Goal: Task Accomplishment & Management: Use online tool/utility

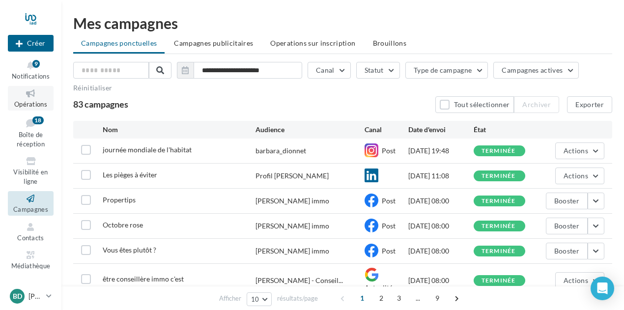
click at [22, 93] on icon at bounding box center [31, 93] width 40 height 11
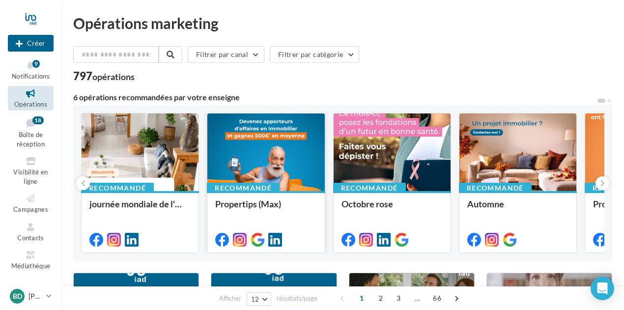
click at [264, 170] on div at bounding box center [266, 153] width 117 height 79
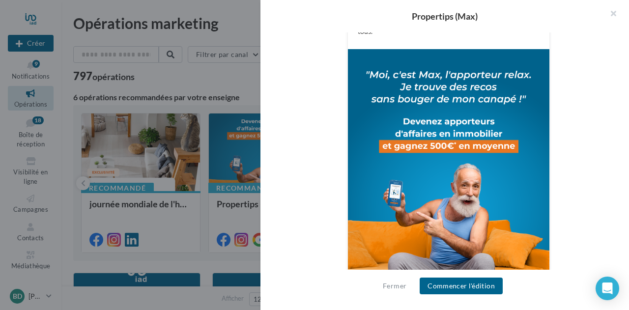
scroll to position [320, 0]
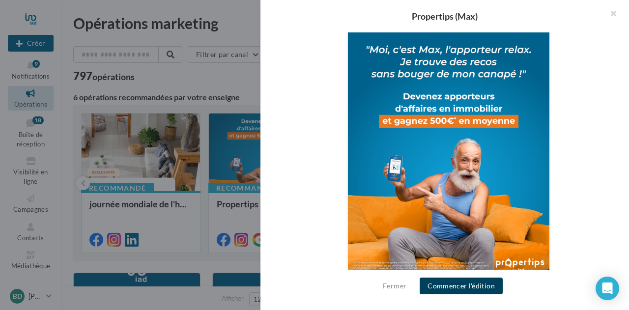
click at [465, 282] on button "Commencer l'édition" at bounding box center [461, 286] width 83 height 17
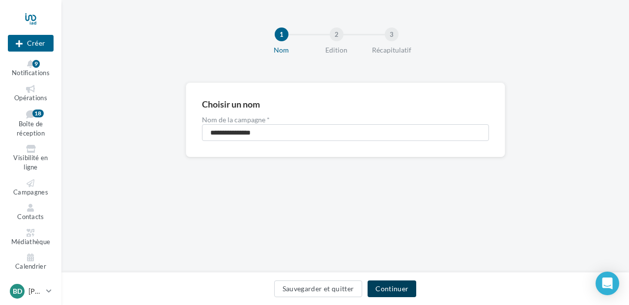
click at [397, 291] on button "Continuer" at bounding box center [392, 289] width 49 height 17
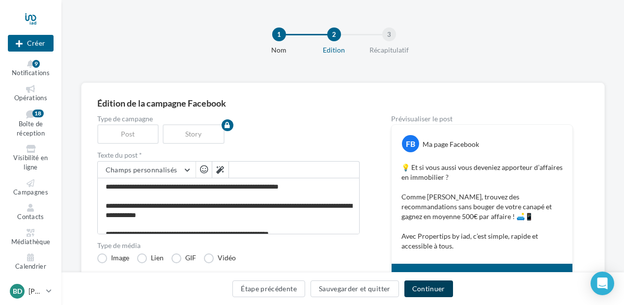
click at [435, 288] on button "Continuer" at bounding box center [429, 289] width 49 height 17
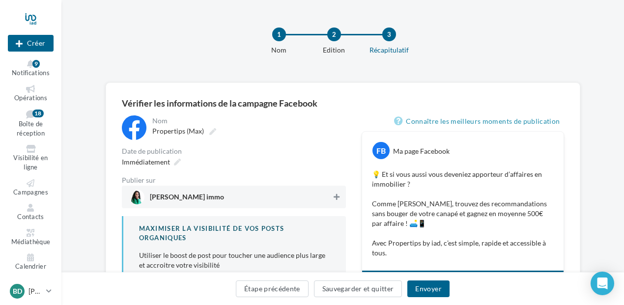
click at [339, 199] on icon at bounding box center [337, 197] width 6 height 7
click at [170, 162] on div "Immédiatement" at bounding box center [150, 162] width 65 height 14
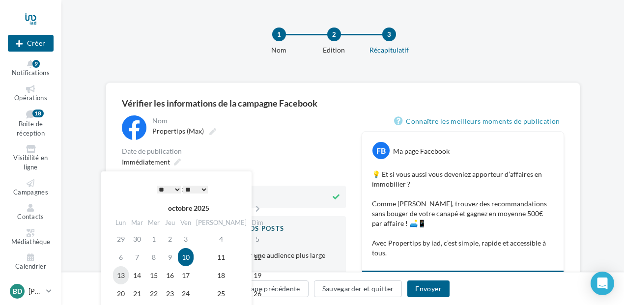
click at [118, 277] on td "13" at bounding box center [121, 276] width 16 height 18
click at [176, 191] on select "* * * * * * * * * * ** ** ** ** ** ** ** ** ** ** ** ** ** **" at bounding box center [169, 190] width 25 height 8
click at [279, 147] on div "**********" at bounding box center [234, 208] width 224 height 184
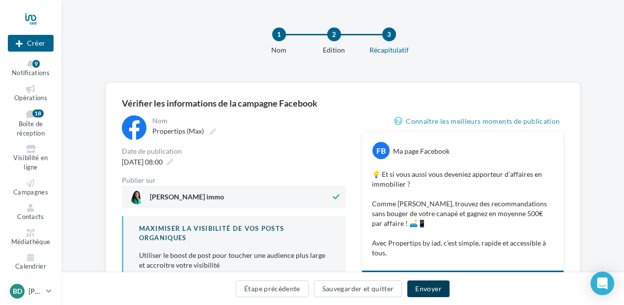
click at [432, 289] on button "Envoyer" at bounding box center [429, 289] width 42 height 17
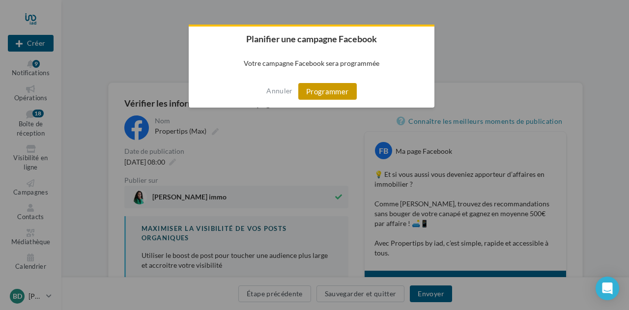
click at [327, 90] on button "Programmer" at bounding box center [327, 91] width 59 height 17
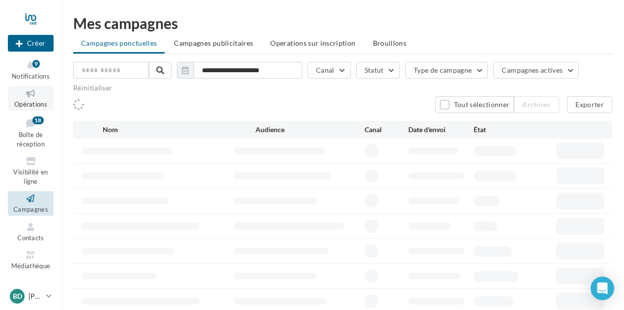
click at [22, 102] on span "Opérations" at bounding box center [30, 104] width 33 height 8
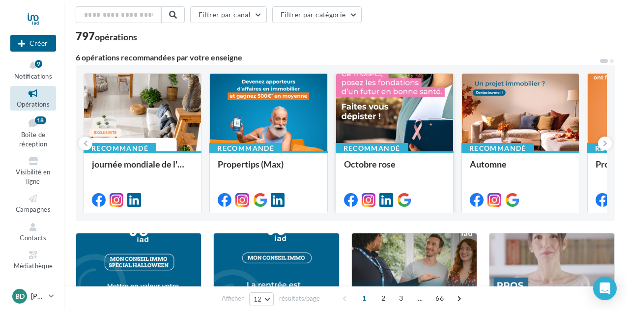
scroll to position [49, 0]
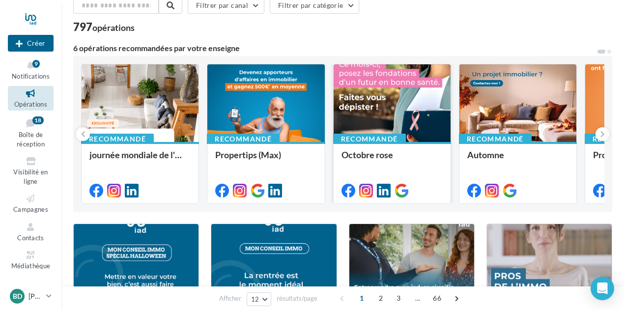
click at [388, 116] on div at bounding box center [392, 103] width 117 height 79
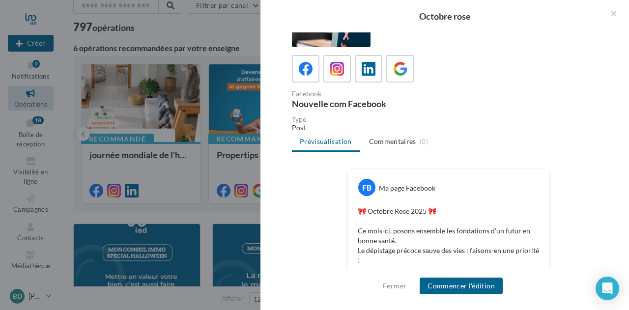
scroll to position [15, 0]
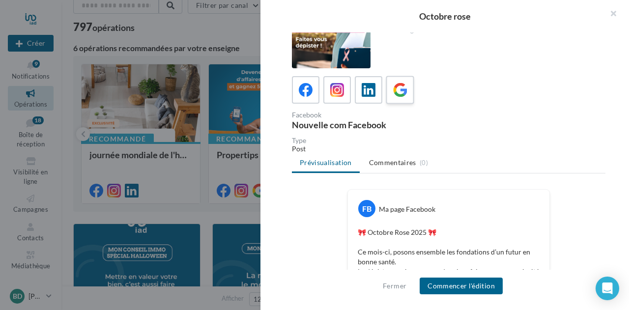
click at [407, 92] on div at bounding box center [400, 90] width 18 height 18
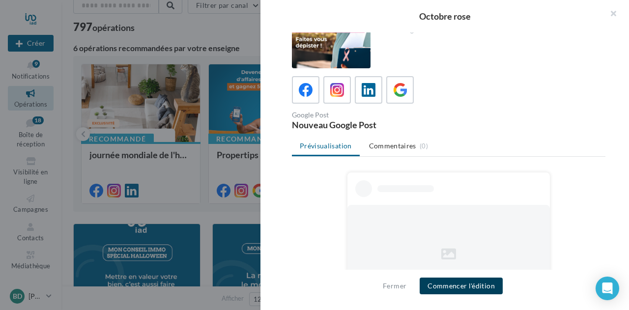
click at [458, 288] on button "Commencer l'édition" at bounding box center [461, 286] width 83 height 17
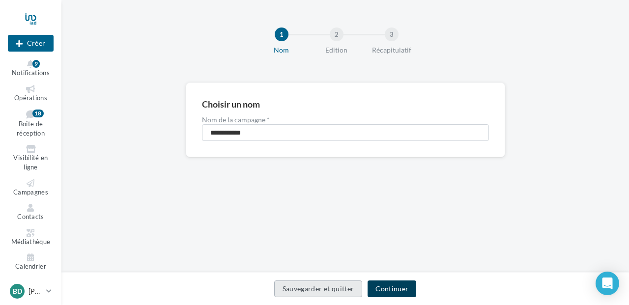
click at [395, 286] on button "Continuer" at bounding box center [392, 289] width 49 height 17
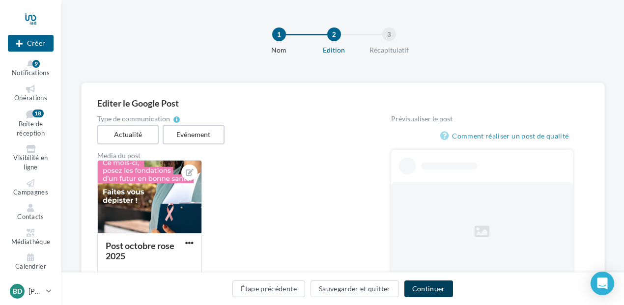
click at [420, 290] on button "Continuer" at bounding box center [429, 289] width 49 height 17
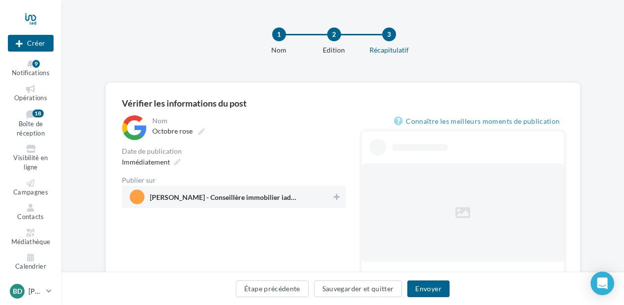
click at [327, 195] on span "Barbara Dionnet - Conseillère immobilier iad France" at bounding box center [231, 197] width 203 height 15
click at [419, 288] on button "Envoyer" at bounding box center [429, 289] width 42 height 17
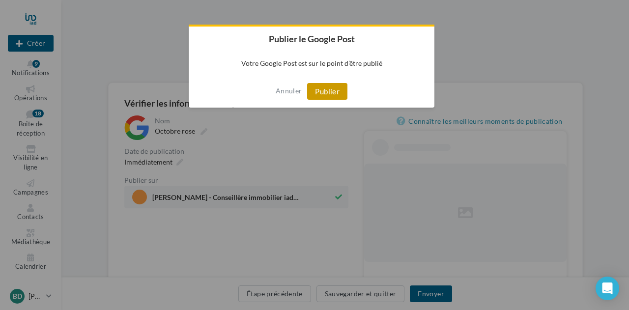
click at [325, 91] on button "Publier" at bounding box center [327, 91] width 40 height 17
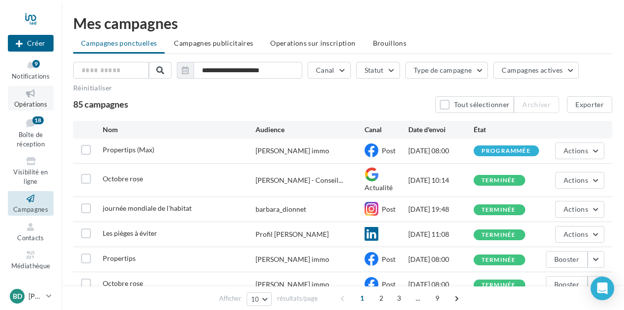
click at [35, 102] on span "Opérations" at bounding box center [30, 104] width 33 height 8
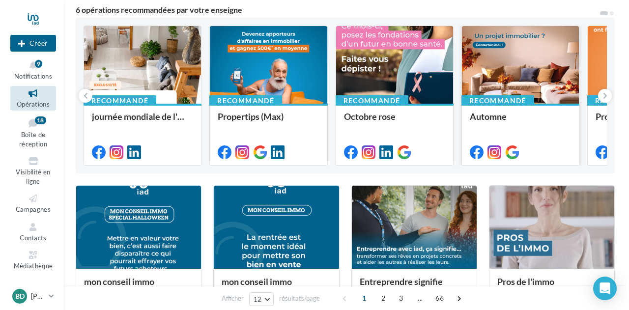
scroll to position [49, 0]
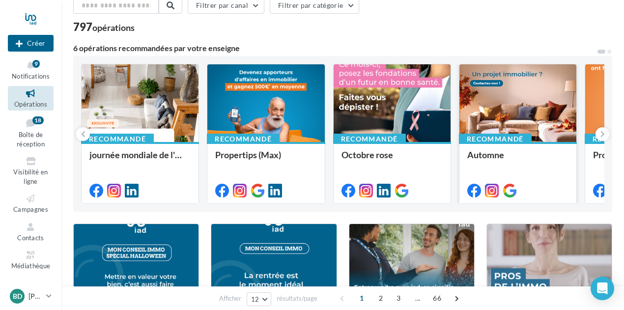
click at [507, 91] on div at bounding box center [518, 103] width 117 height 79
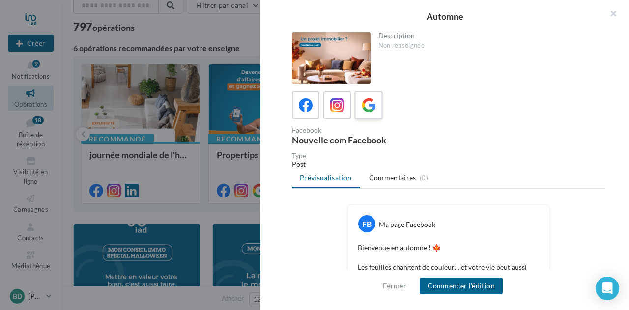
click at [373, 109] on icon at bounding box center [369, 105] width 14 height 14
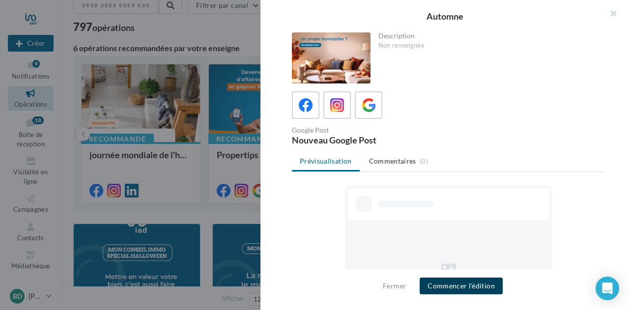
click at [452, 289] on button "Commencer l'édition" at bounding box center [461, 286] width 83 height 17
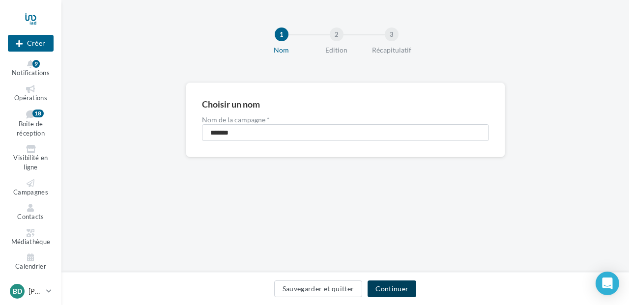
click at [396, 285] on button "Continuer" at bounding box center [392, 289] width 49 height 17
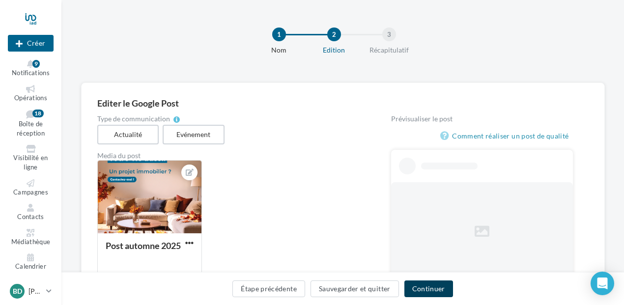
click at [433, 291] on button "Continuer" at bounding box center [429, 289] width 49 height 17
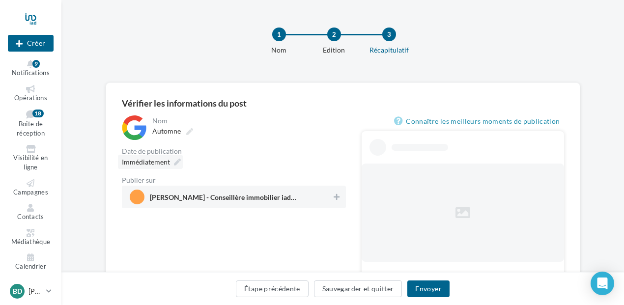
click at [175, 166] on div "Immédiatement" at bounding box center [150, 162] width 65 height 14
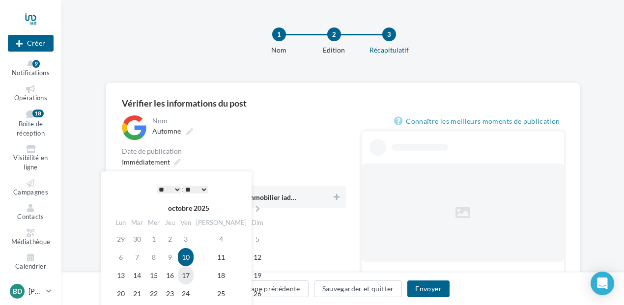
click at [194, 275] on td "17" at bounding box center [186, 276] width 16 height 18
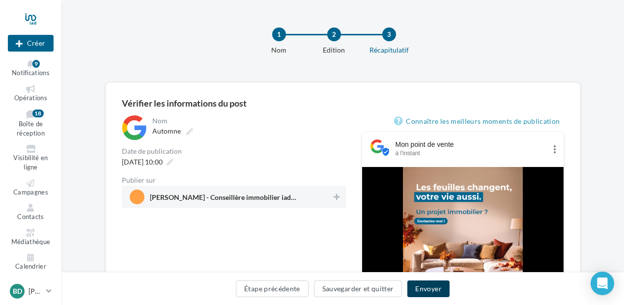
click at [434, 283] on button "Envoyer" at bounding box center [429, 289] width 42 height 17
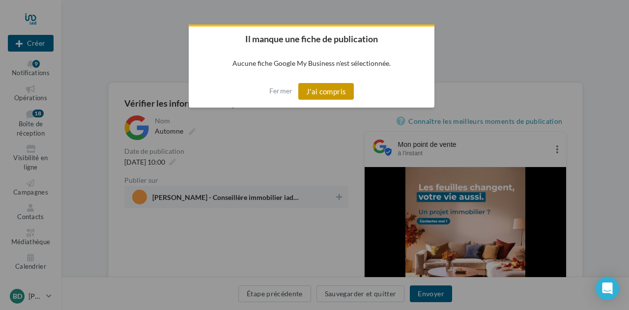
click at [326, 95] on button "J'ai compris" at bounding box center [326, 91] width 56 height 17
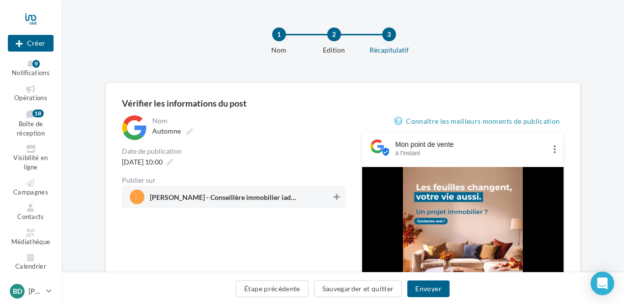
click at [338, 195] on icon at bounding box center [337, 197] width 6 height 7
click at [434, 287] on button "Envoyer" at bounding box center [429, 289] width 42 height 17
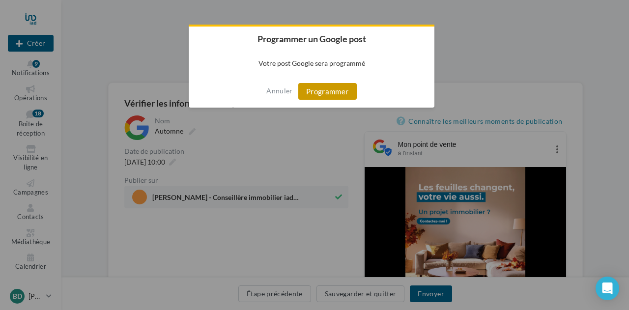
click at [340, 93] on button "Programmer" at bounding box center [327, 91] width 59 height 17
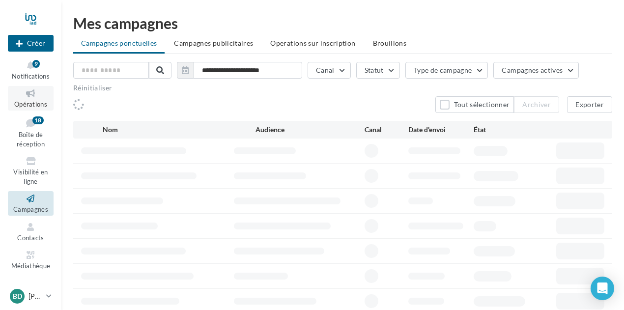
click at [26, 104] on span "Opérations" at bounding box center [30, 104] width 33 height 8
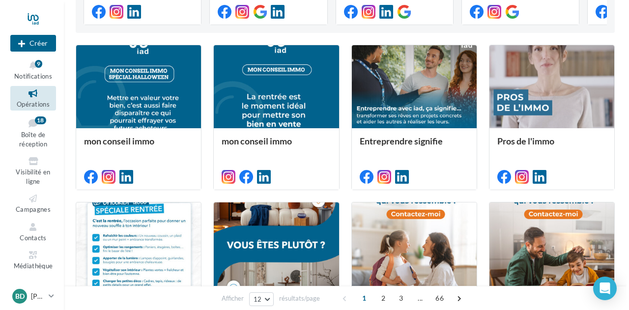
scroll to position [246, 0]
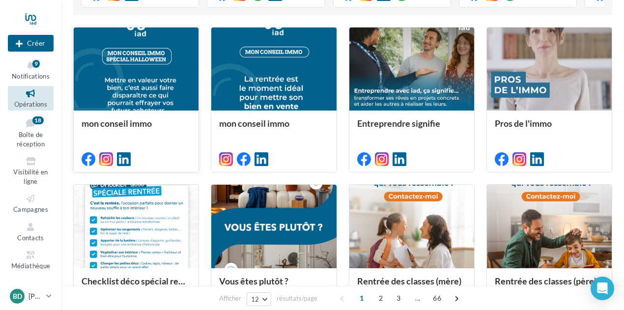
click at [160, 73] on div at bounding box center [136, 70] width 125 height 84
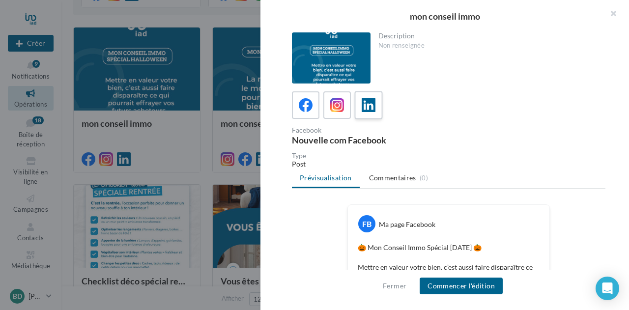
click at [375, 108] on icon at bounding box center [369, 105] width 14 height 14
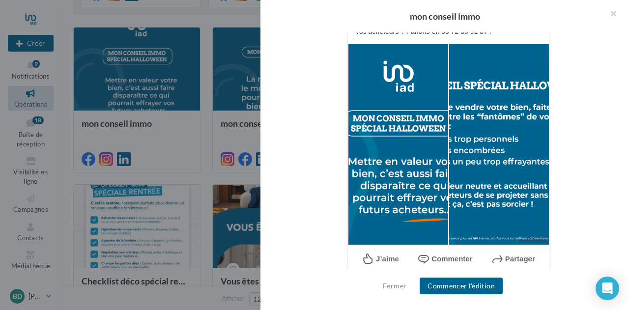
scroll to position [344, 0]
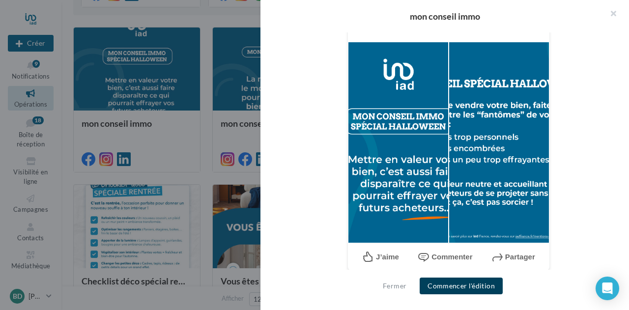
click at [463, 286] on button "Commencer l'édition" at bounding box center [461, 286] width 83 height 17
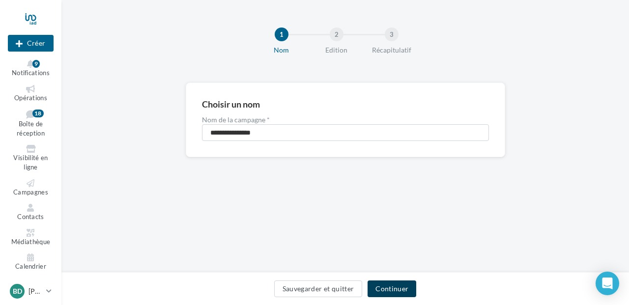
click at [389, 290] on button "Continuer" at bounding box center [392, 289] width 49 height 17
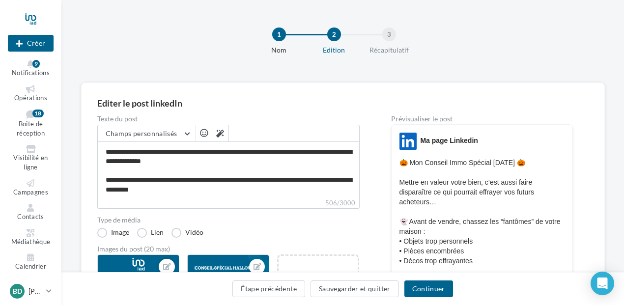
scroll to position [49, 0]
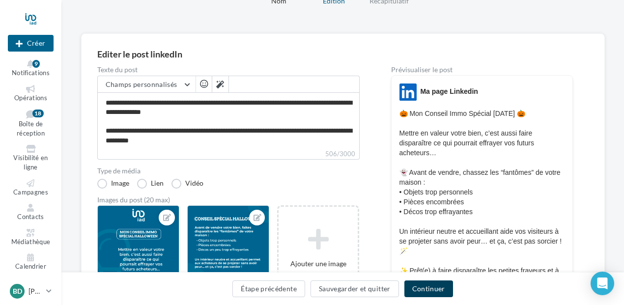
click at [422, 288] on button "Continuer" at bounding box center [429, 289] width 49 height 17
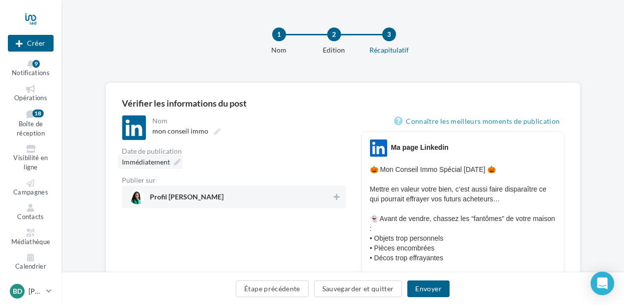
click at [161, 164] on span "Immédiatement" at bounding box center [146, 162] width 48 height 8
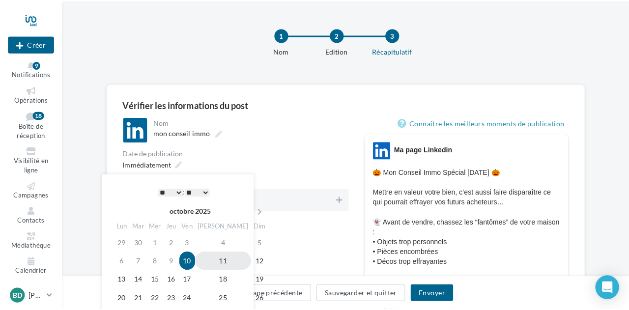
scroll to position [49, 0]
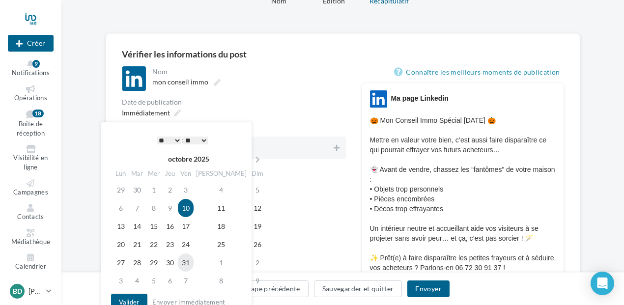
click at [194, 264] on td "31" at bounding box center [186, 263] width 16 height 18
click at [173, 138] on select "* * * * * * * * * * ** ** ** ** ** ** ** ** ** ** ** ** ** **" at bounding box center [169, 141] width 25 height 8
click at [206, 141] on select "** ** ** ** ** **" at bounding box center [195, 141] width 25 height 8
click at [126, 297] on button "Valider" at bounding box center [129, 302] width 36 height 17
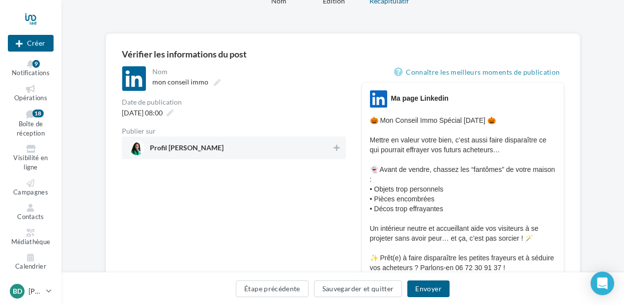
click at [328, 144] on span "Profil [PERSON_NAME]" at bounding box center [231, 148] width 203 height 15
click at [425, 288] on button "Envoyer" at bounding box center [429, 289] width 42 height 17
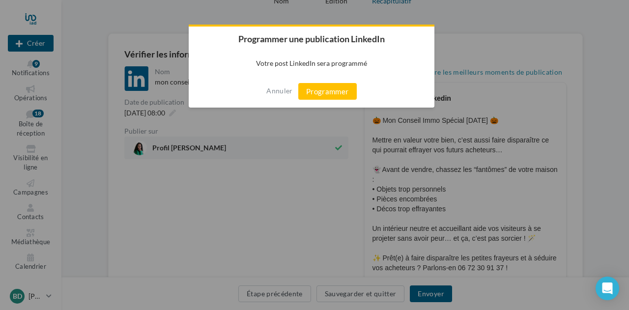
click at [327, 89] on button "Programmer" at bounding box center [327, 91] width 59 height 17
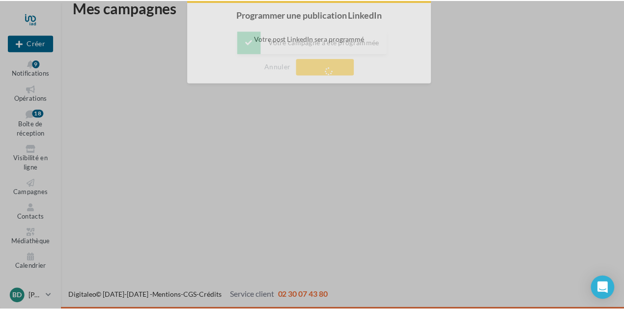
scroll to position [16, 0]
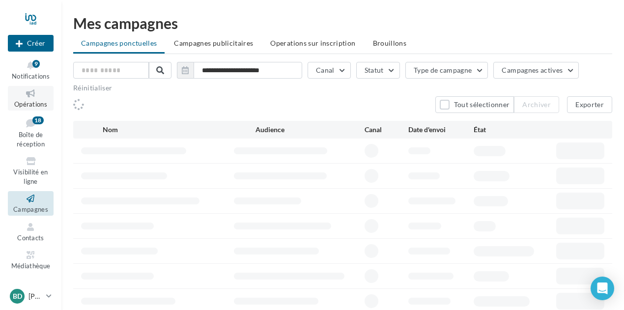
click at [29, 102] on span "Opérations" at bounding box center [30, 104] width 33 height 8
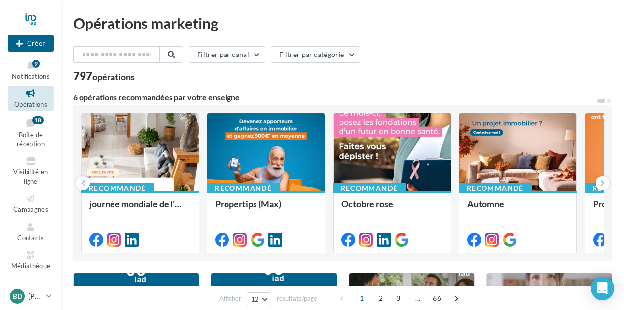
click at [118, 50] on input "text" at bounding box center [116, 54] width 87 height 17
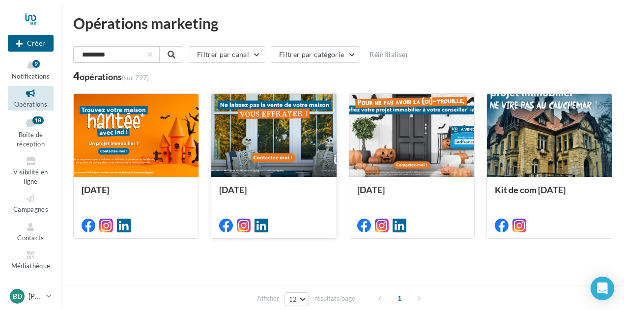
type input "*********"
click at [282, 117] on div at bounding box center [273, 136] width 125 height 84
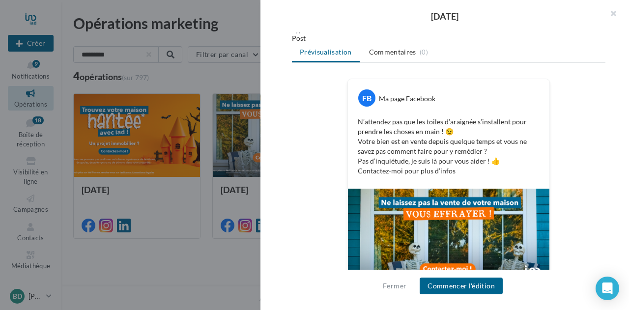
scroll to position [154, 0]
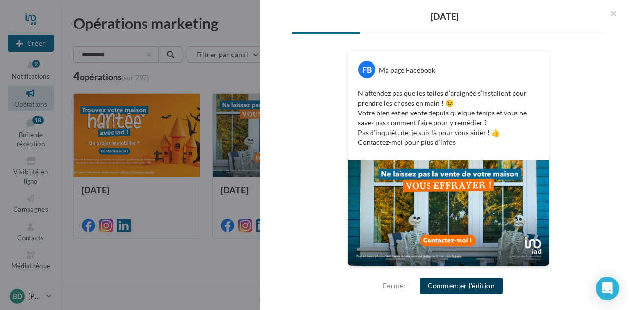
click at [459, 285] on button "Commencer l'édition" at bounding box center [461, 286] width 83 height 17
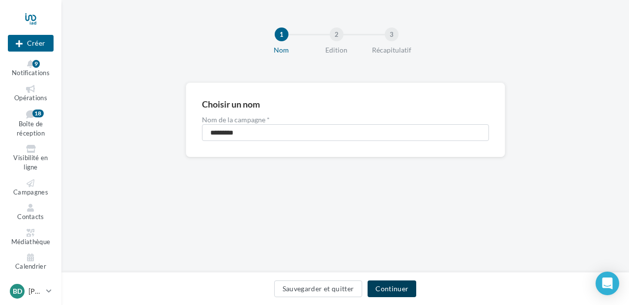
click at [396, 294] on button "Continuer" at bounding box center [392, 289] width 49 height 17
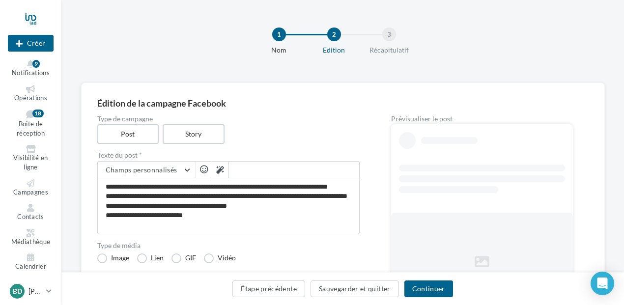
scroll to position [148, 0]
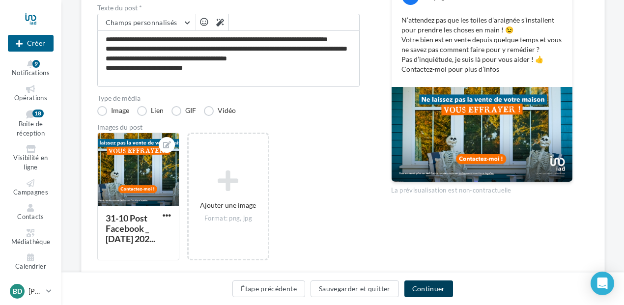
click at [449, 295] on button "Continuer" at bounding box center [429, 289] width 49 height 17
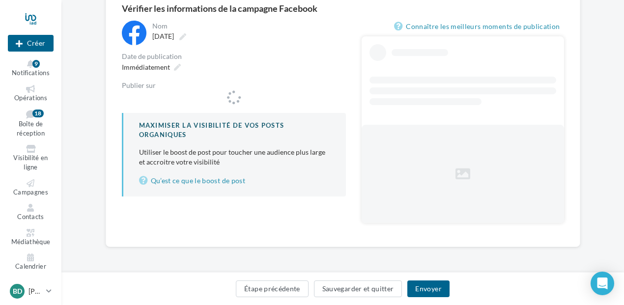
scroll to position [94, 0]
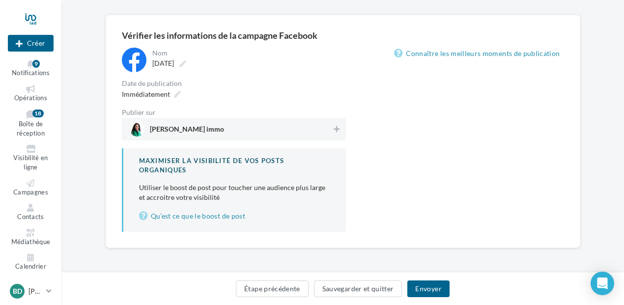
click at [333, 100] on div "Immédiatement" at bounding box center [234, 94] width 224 height 14
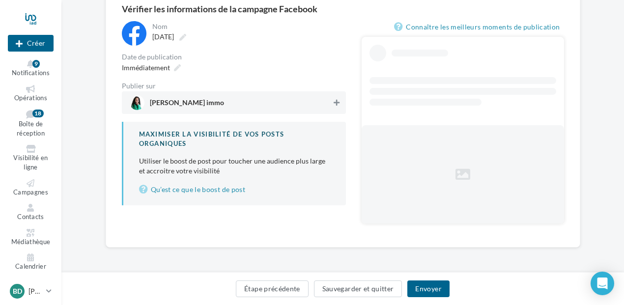
click at [333, 104] on button at bounding box center [337, 103] width 10 height 12
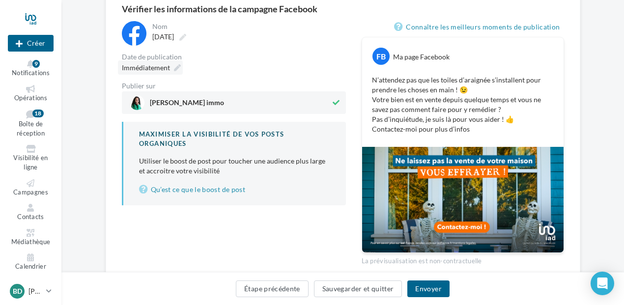
click at [171, 68] on div "Immédiatement" at bounding box center [150, 67] width 65 height 14
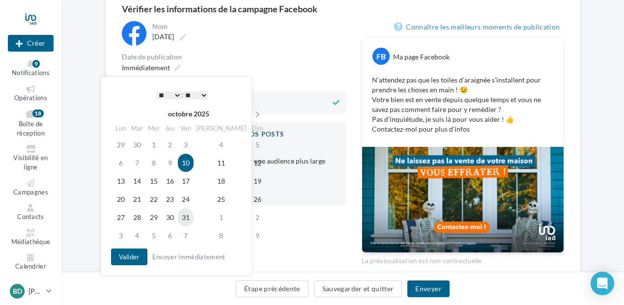
click at [194, 215] on td "31" at bounding box center [186, 217] width 16 height 18
click at [175, 95] on select "* * * * * * * * * * ** ** ** ** ** ** ** ** ** ** ** ** ** **" at bounding box center [169, 95] width 25 height 8
click at [121, 255] on button "Valider" at bounding box center [129, 257] width 36 height 17
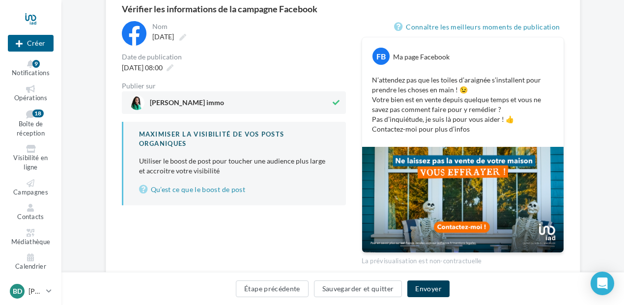
click at [433, 285] on button "Envoyer" at bounding box center [429, 289] width 42 height 17
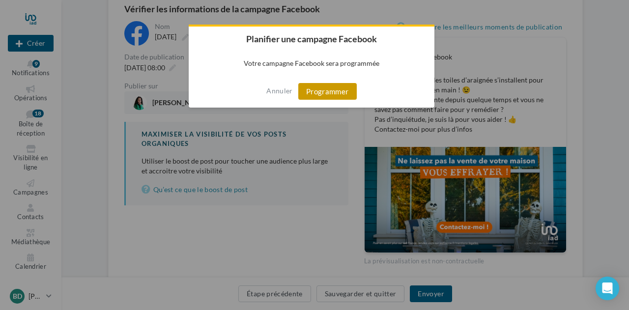
click at [335, 89] on button "Programmer" at bounding box center [327, 91] width 59 height 17
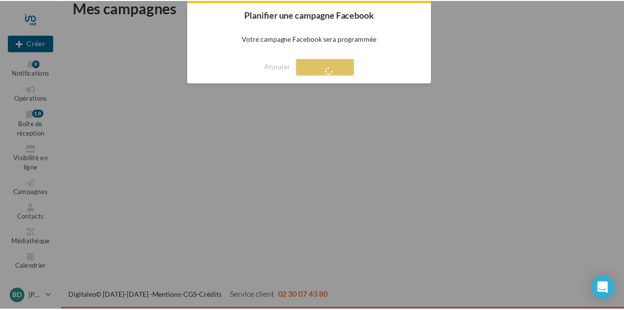
scroll to position [16, 0]
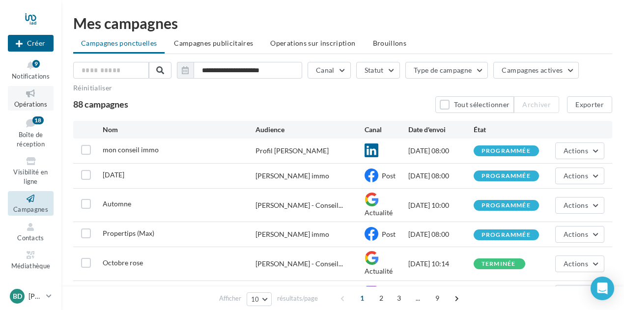
click at [26, 102] on span "Opérations" at bounding box center [30, 104] width 33 height 8
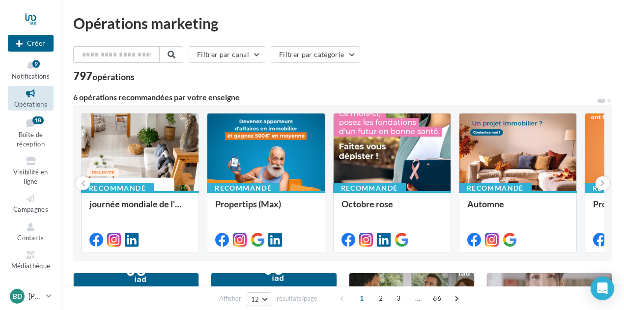
click at [145, 56] on input "text" at bounding box center [116, 54] width 87 height 17
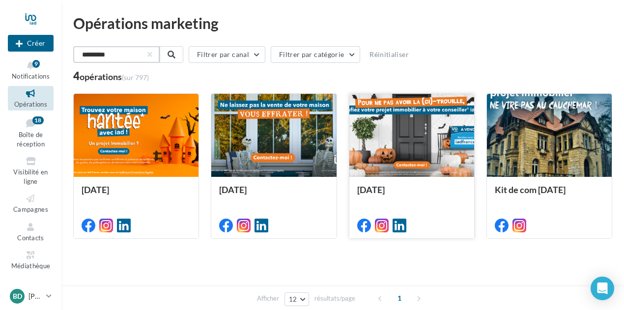
type input "*********"
click at [462, 141] on div at bounding box center [412, 136] width 125 height 84
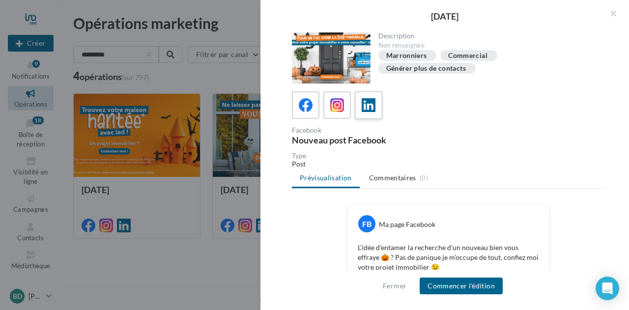
click at [365, 101] on icon at bounding box center [369, 105] width 14 height 14
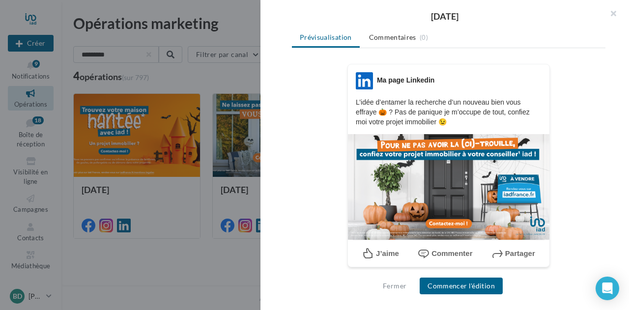
scroll to position [125, 0]
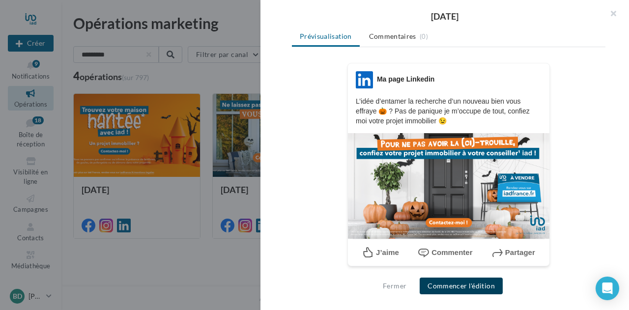
click at [446, 291] on button "Commencer l'édition" at bounding box center [461, 286] width 83 height 17
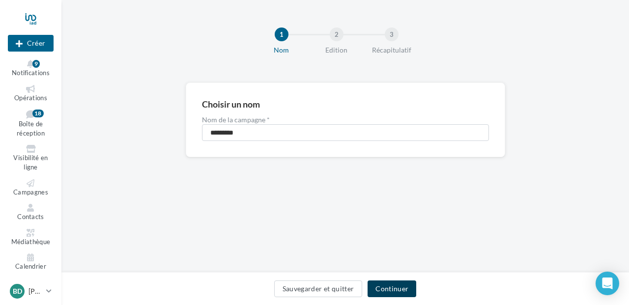
click at [399, 290] on button "Continuer" at bounding box center [392, 289] width 49 height 17
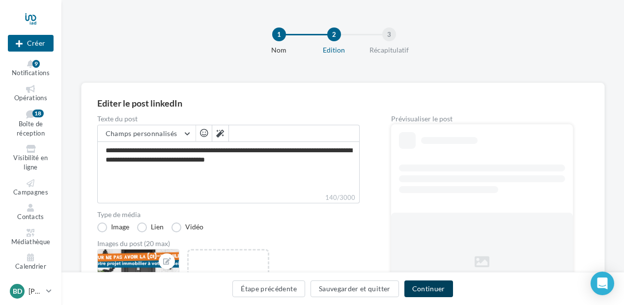
click at [422, 288] on button "Continuer" at bounding box center [429, 289] width 49 height 17
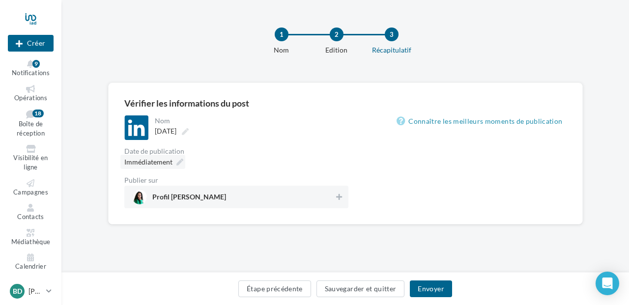
click at [176, 162] on div "Immédiatement" at bounding box center [152, 162] width 65 height 14
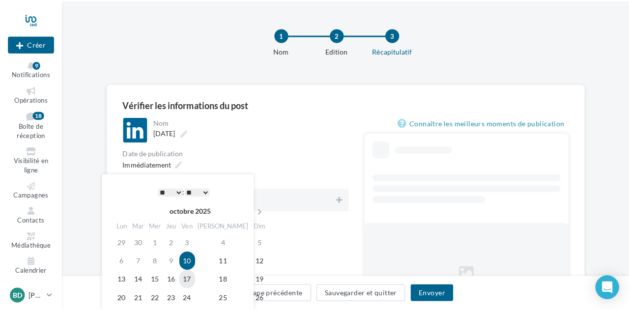
scroll to position [98, 0]
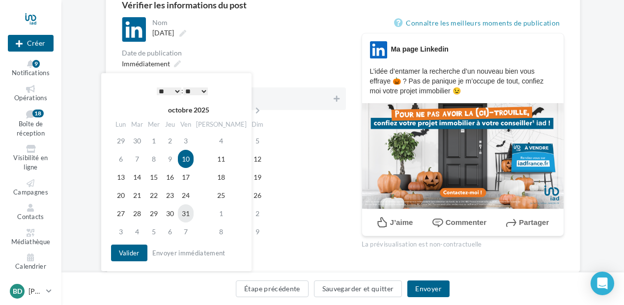
click at [193, 213] on td "31" at bounding box center [186, 214] width 16 height 18
click at [172, 85] on div "* * * * * * * * * * ** ** ** ** ** ** ** ** ** ** ** ** ** ** : ** ** ** ** ** …" at bounding box center [182, 91] width 99 height 15
click at [172, 93] on select "* * * * * * * * * * ** ** ** ** ** ** ** ** ** ** ** ** ** **" at bounding box center [169, 92] width 25 height 8
click at [120, 250] on button "Valider" at bounding box center [129, 253] width 36 height 17
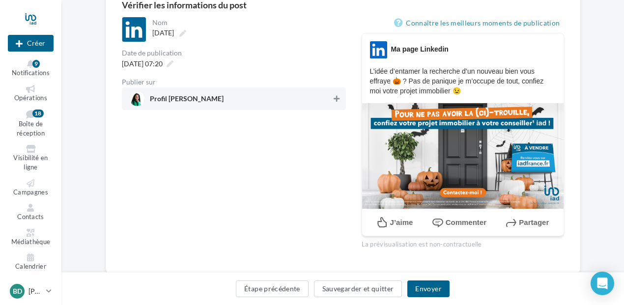
click at [335, 103] on button at bounding box center [337, 99] width 10 height 12
click at [420, 290] on button "Envoyer" at bounding box center [429, 289] width 42 height 17
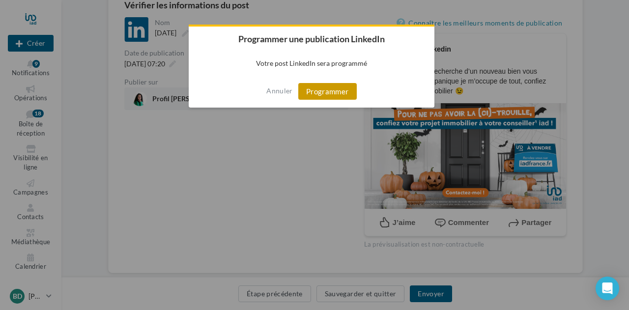
click at [337, 88] on button "Programmer" at bounding box center [327, 91] width 59 height 17
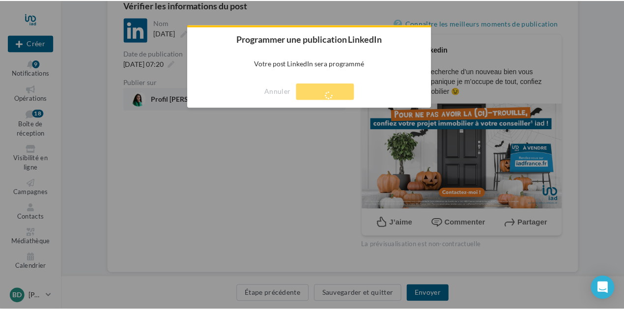
scroll to position [16, 0]
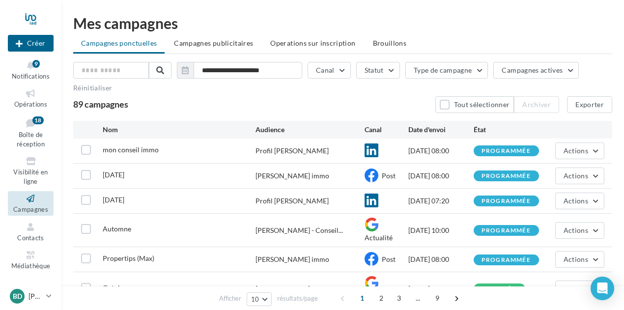
click at [605, 204] on div "[DATE] Profil [PERSON_NAME] [DATE] 07:20 programmée Actions" at bounding box center [342, 201] width 539 height 25
click at [28, 101] on span "Opérations" at bounding box center [30, 104] width 33 height 8
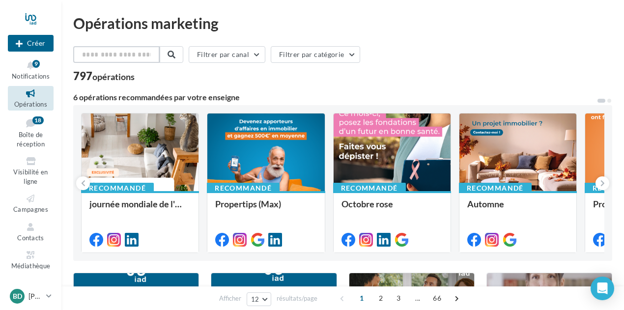
click at [118, 55] on input "text" at bounding box center [116, 54] width 87 height 17
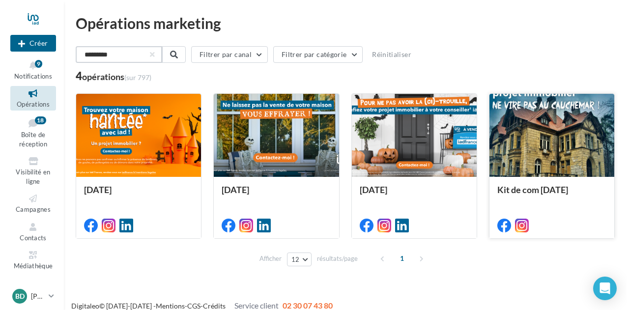
scroll to position [10, 0]
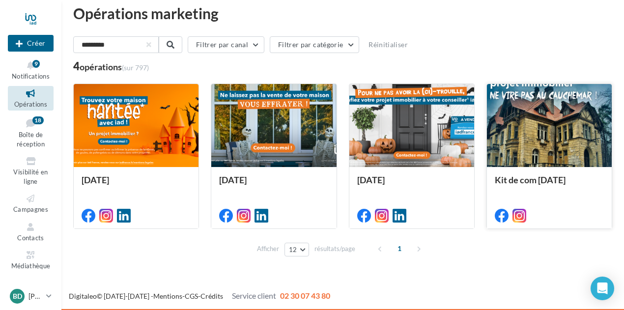
click at [548, 141] on div at bounding box center [549, 126] width 125 height 84
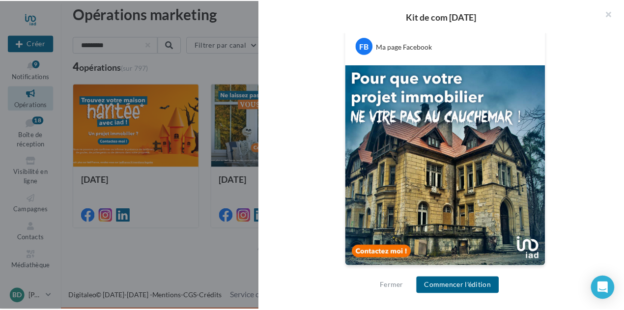
scroll to position [178, 0]
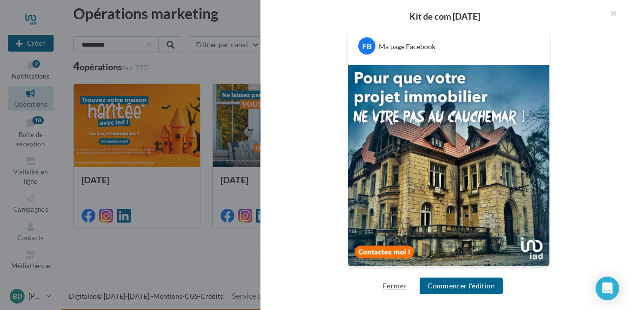
click at [405, 287] on button "Fermer" at bounding box center [394, 286] width 31 height 12
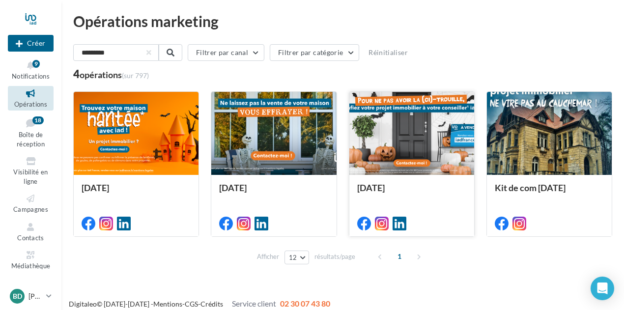
scroll to position [0, 0]
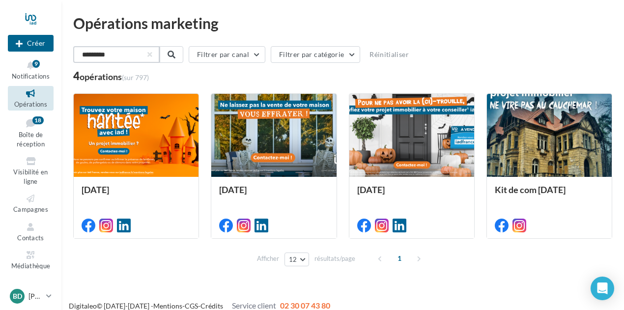
click at [140, 59] on input "*********" at bounding box center [116, 54] width 87 height 17
type input "*"
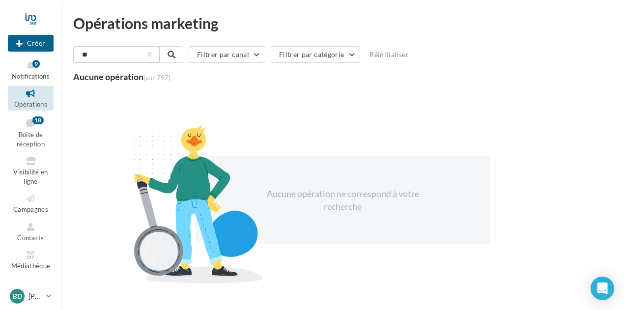
type input "*"
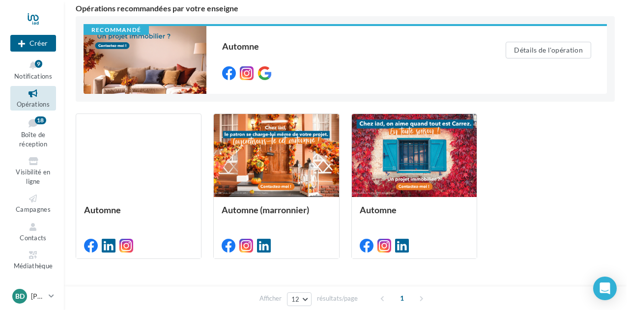
scroll to position [98, 0]
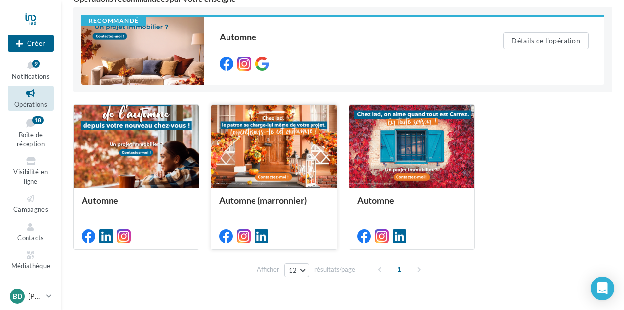
type input "*******"
click at [275, 150] on div at bounding box center [273, 147] width 125 height 84
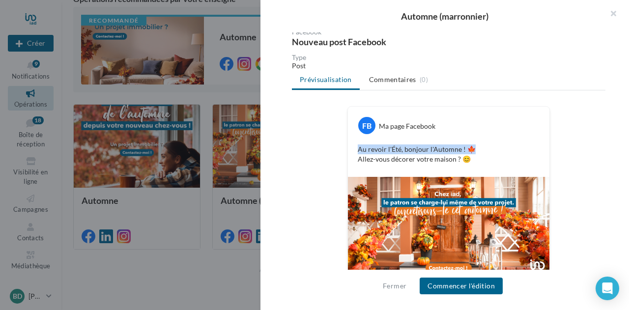
drag, startPoint x: 474, startPoint y: 147, endPoint x: 355, endPoint y: 146, distance: 119.0
click at [358, 146] on p "Au revoir l'Été, bonjour l'Automne ! 🍁 Allez-vous décorer votre maison ? 😊" at bounding box center [449, 155] width 182 height 20
click at [464, 291] on button "Commencer l'édition" at bounding box center [461, 286] width 83 height 17
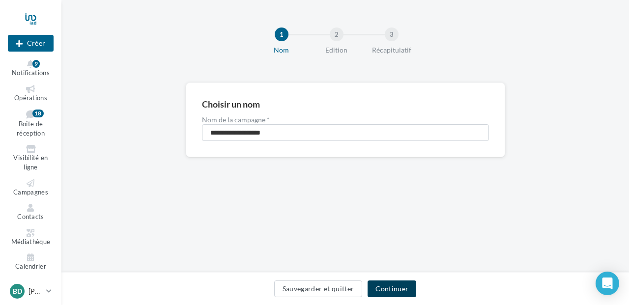
click at [404, 289] on button "Continuer" at bounding box center [392, 289] width 49 height 17
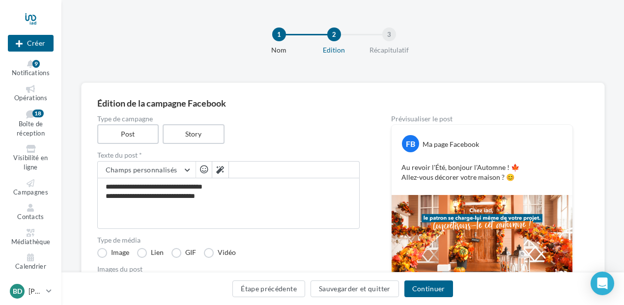
click at [523, 160] on div "Au revoir l'Été, bonjour l'Automne ! 🍁 Allez-vous décorer votre maison ? 😊" at bounding box center [482, 172] width 176 height 25
click at [521, 169] on p "Au revoir l'Été, bonjour l'Automne ! 🍁 Allez-vous décorer votre maison ? 😊" at bounding box center [482, 173] width 161 height 20
click at [518, 166] on p "Au revoir l'Été, bonjour l'Automne ! 🍁 Allez-vous décorer votre maison ? 😊" at bounding box center [482, 173] width 161 height 20
click at [515, 167] on p "Au revoir l'Été, bonjour l'Automne ! 🍁 Allez-vous décorer votre maison ? 😊" at bounding box center [482, 173] width 161 height 20
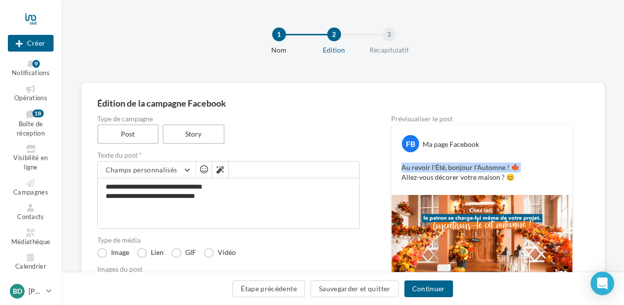
drag, startPoint x: 515, startPoint y: 167, endPoint x: 403, endPoint y: 170, distance: 111.6
click at [403, 170] on p "Au revoir l'Été, bonjour l'Automne ! 🍁 Allez-vous décorer votre maison ? 😊" at bounding box center [482, 173] width 161 height 20
click at [428, 287] on button "Continuer" at bounding box center [429, 289] width 49 height 17
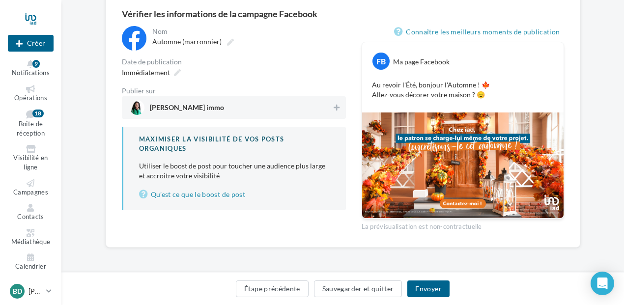
scroll to position [40, 0]
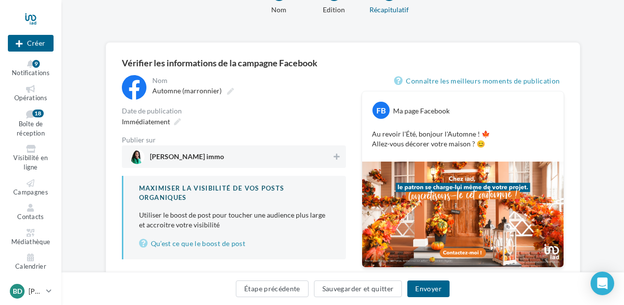
click at [490, 129] on p "Au revoir l'Été, bonjour l'Automne ! 🍁 Allez-vous décorer votre maison ? 😊" at bounding box center [463, 139] width 182 height 20
click at [489, 135] on p "Au revoir l'Été, bonjour l'Automne ! 🍁 Allez-vous décorer votre maison ? 😊" at bounding box center [463, 139] width 182 height 20
click at [487, 132] on p "Au revoir l'Été, bonjour l'Automne ! 🍁 Allez-vous décorer votre maison ? 😊" at bounding box center [463, 139] width 182 height 20
drag, startPoint x: 485, startPoint y: 133, endPoint x: 466, endPoint y: 132, distance: 19.2
click at [466, 132] on p "Au revoir l'Été, bonjour l'Automne ! 🍁 Allez-vous décorer votre maison ? 😊" at bounding box center [463, 139] width 182 height 20
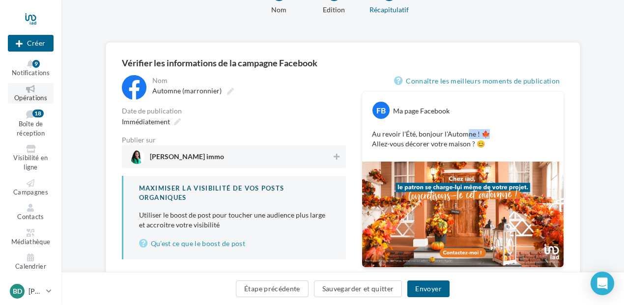
click at [25, 93] on link "Opérations" at bounding box center [31, 93] width 46 height 21
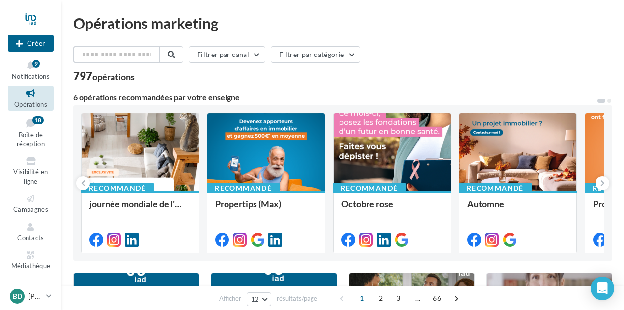
click at [135, 48] on input "text" at bounding box center [116, 54] width 87 height 17
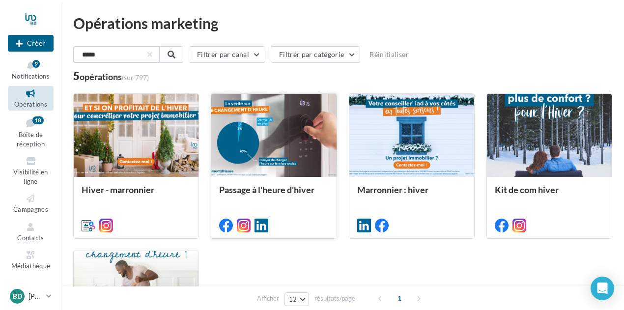
type input "*****"
click at [266, 136] on div at bounding box center [273, 136] width 125 height 84
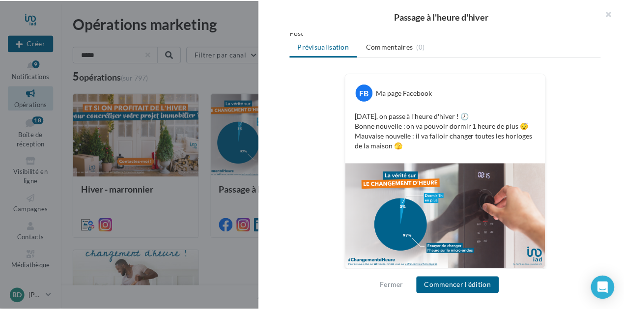
scroll to position [135, 0]
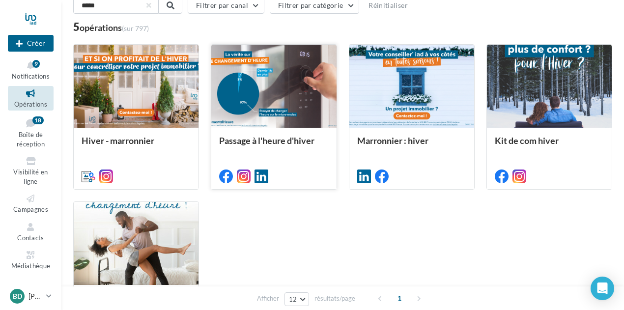
scroll to position [0, 0]
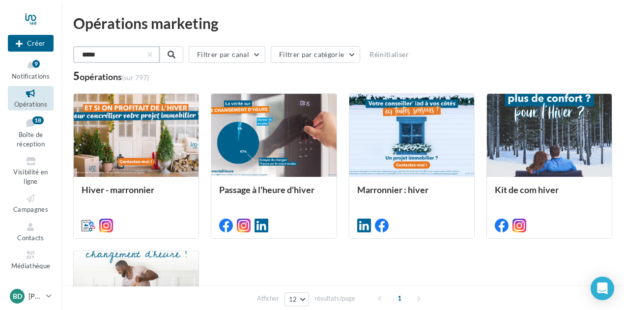
drag, startPoint x: 119, startPoint y: 51, endPoint x: 74, endPoint y: 52, distance: 44.3
click at [74, 52] on input "*****" at bounding box center [116, 54] width 87 height 17
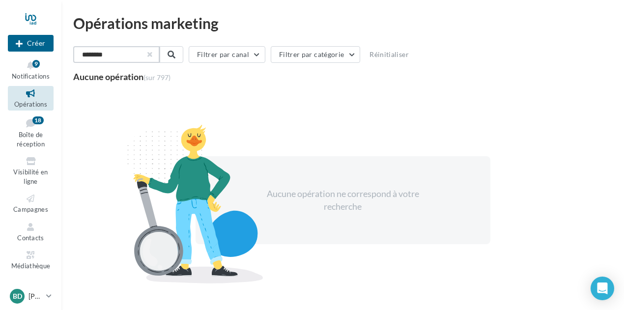
type input "********"
click at [151, 56] on button "button" at bounding box center [149, 55] width 4 height 4
type input "********"
click at [159, 52] on div "********" at bounding box center [116, 54] width 86 height 17
click at [133, 52] on input "********" at bounding box center [116, 54] width 87 height 17
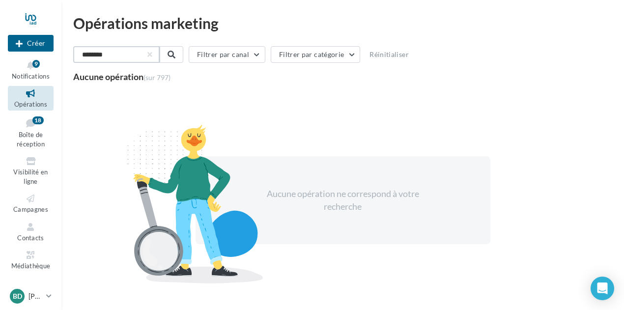
drag, startPoint x: 133, startPoint y: 52, endPoint x: 81, endPoint y: 55, distance: 52.2
click at [81, 55] on input "********" at bounding box center [116, 54] width 87 height 17
type input "********"
drag, startPoint x: 108, startPoint y: 53, endPoint x: 75, endPoint y: 53, distance: 32.5
click at [75, 53] on input "********" at bounding box center [116, 54] width 87 height 17
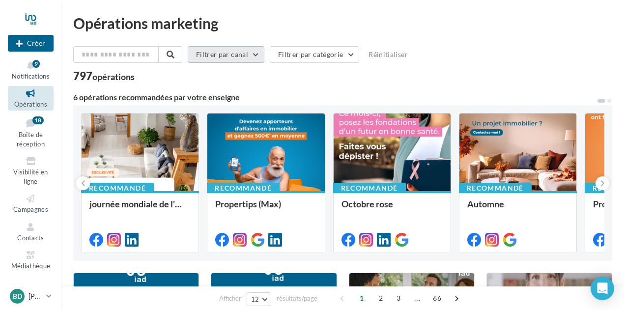
click at [263, 49] on button "Filtrer par canal" at bounding box center [226, 54] width 77 height 17
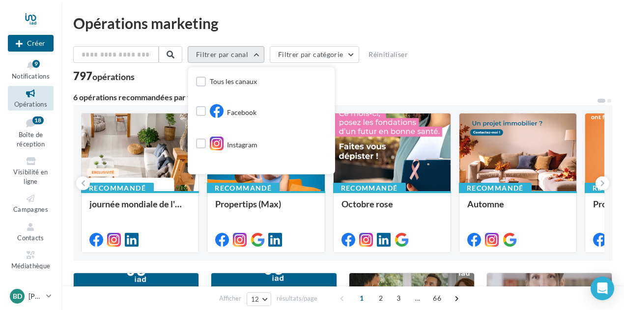
click at [263, 49] on button "Filtrer par canal" at bounding box center [226, 54] width 77 height 17
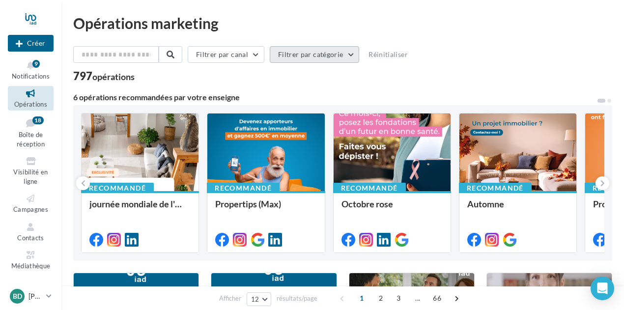
click at [326, 52] on button "Filtrer par catégorie" at bounding box center [314, 54] width 89 height 17
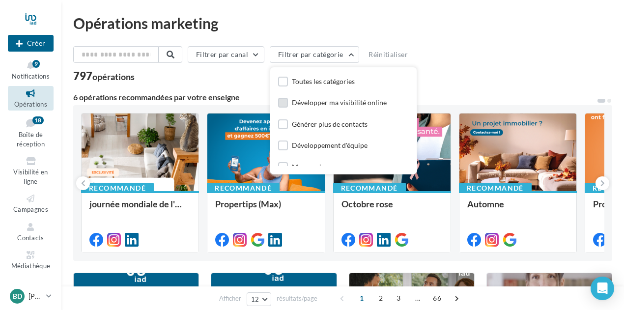
click at [340, 105] on div "Développer ma visibilité online" at bounding box center [339, 103] width 95 height 10
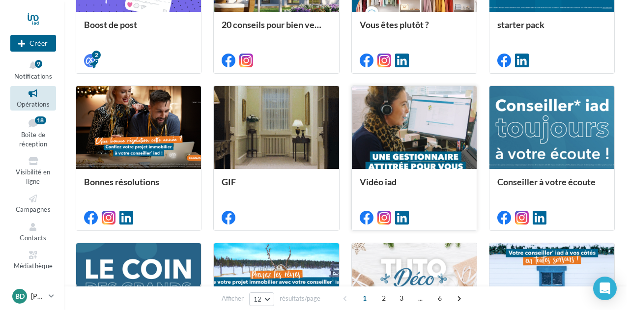
scroll to position [393, 0]
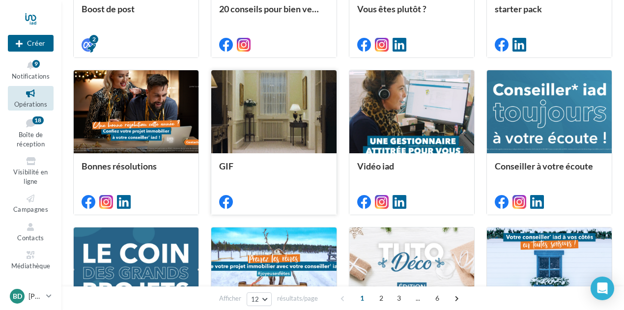
click at [269, 124] on div at bounding box center [273, 112] width 125 height 84
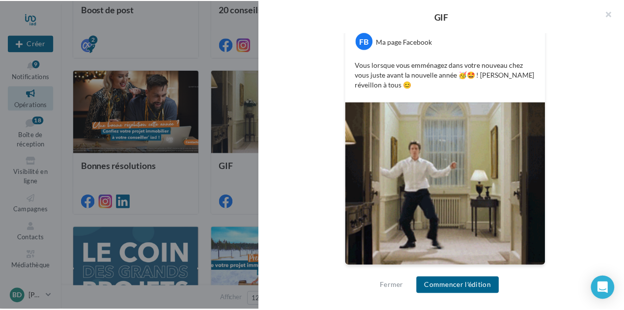
scroll to position [35, 0]
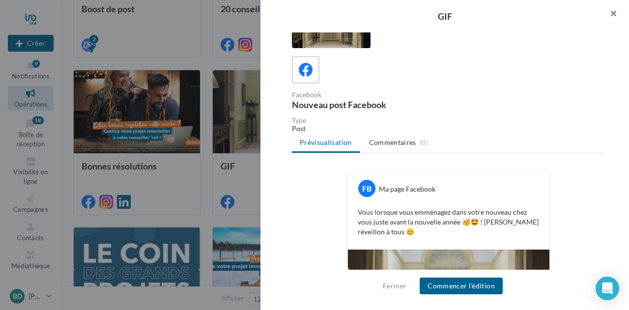
click at [617, 15] on button "button" at bounding box center [609, 15] width 39 height 30
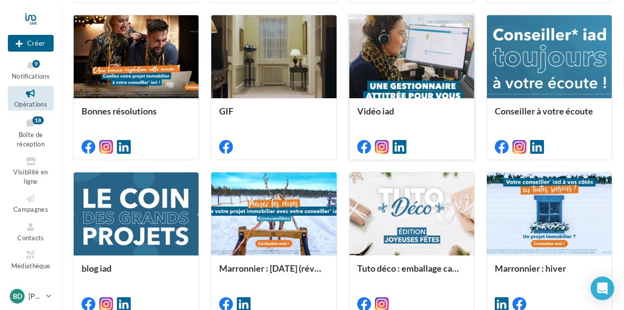
scroll to position [537, 0]
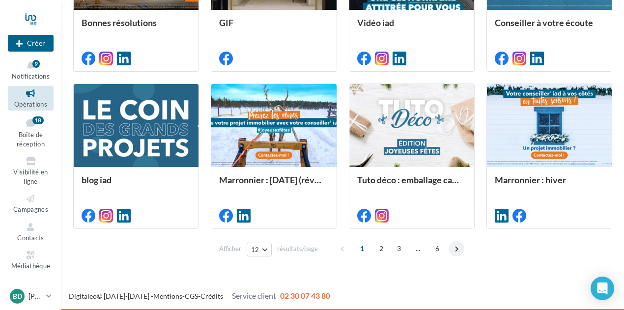
click at [460, 246] on span at bounding box center [457, 249] width 16 height 16
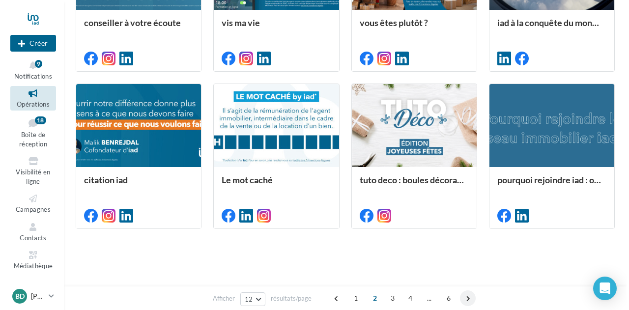
scroll to position [267, 0]
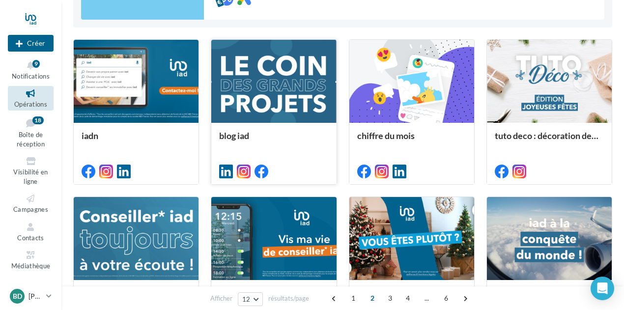
click at [262, 89] on div at bounding box center [273, 82] width 125 height 84
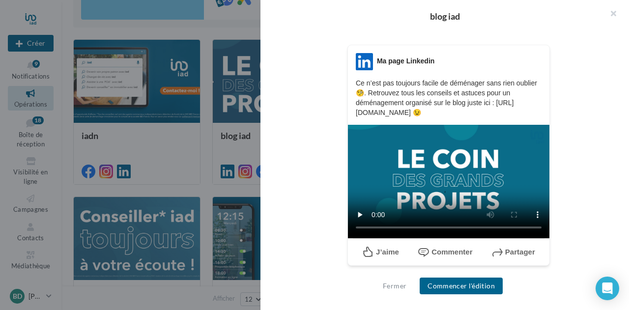
scroll to position [162, 0]
click at [468, 286] on button "Commencer l'édition" at bounding box center [461, 286] width 83 height 17
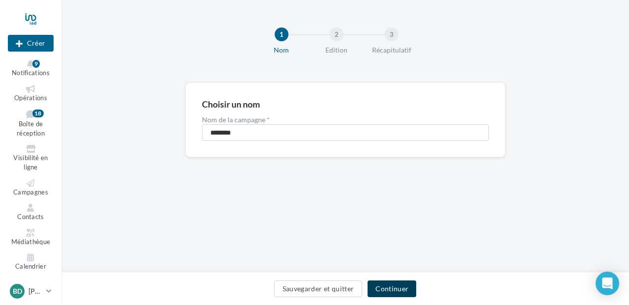
click at [392, 291] on button "Continuer" at bounding box center [392, 289] width 49 height 17
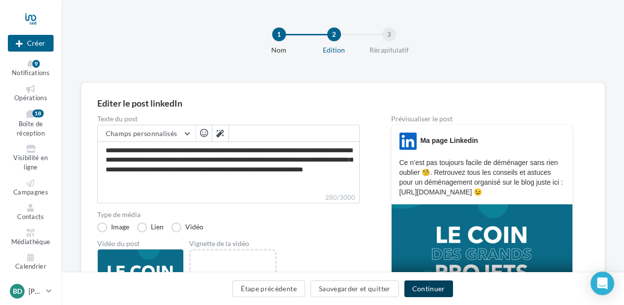
click at [429, 286] on button "Continuer" at bounding box center [429, 289] width 49 height 17
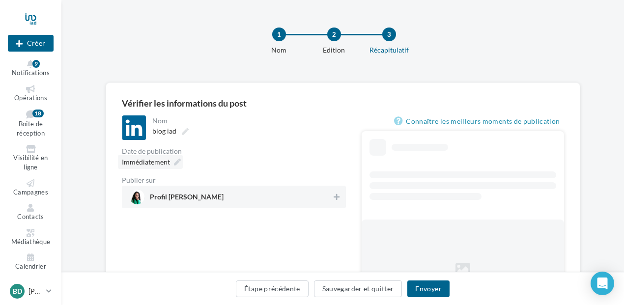
click at [177, 160] on icon at bounding box center [177, 162] width 7 height 7
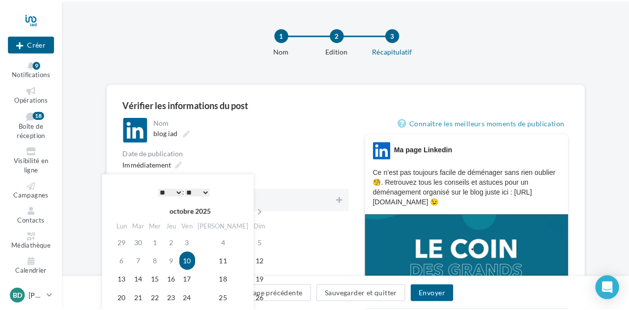
scroll to position [98, 0]
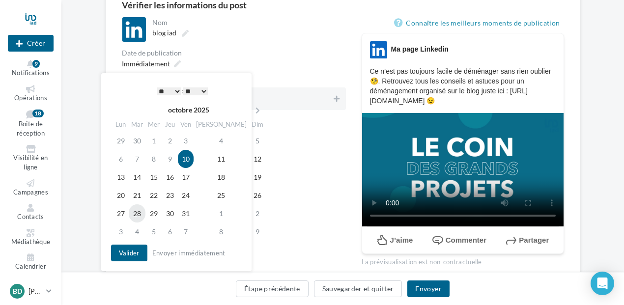
click at [140, 211] on td "28" at bounding box center [137, 214] width 17 height 18
click at [131, 257] on button "Valider" at bounding box center [129, 253] width 36 height 17
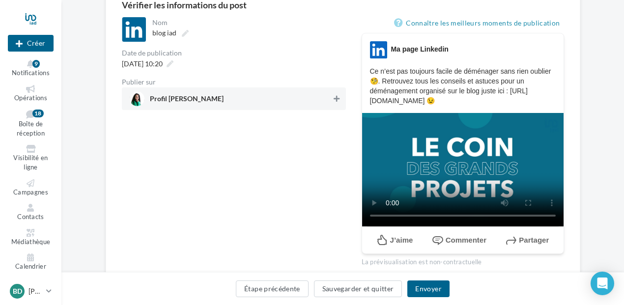
click at [339, 99] on icon at bounding box center [337, 98] width 6 height 7
click at [437, 291] on button "Envoyer" at bounding box center [429, 289] width 42 height 17
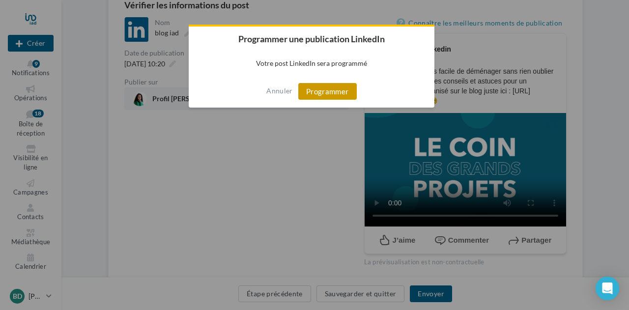
click at [326, 86] on button "Programmer" at bounding box center [327, 91] width 59 height 17
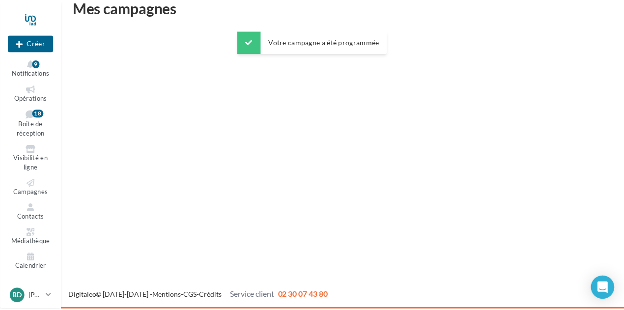
scroll to position [16, 0]
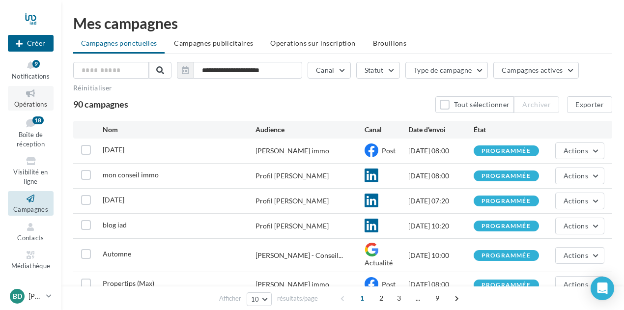
click at [35, 97] on icon at bounding box center [31, 93] width 40 height 11
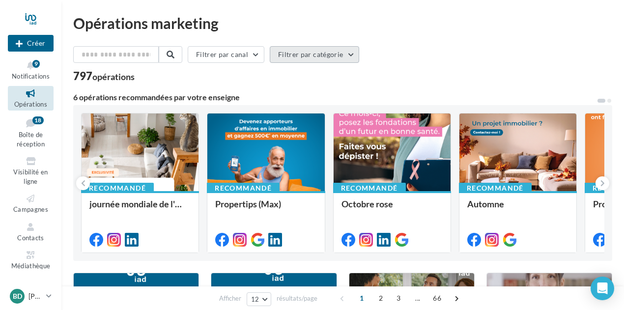
click at [325, 48] on button "Filtrer par catégorie" at bounding box center [314, 54] width 89 height 17
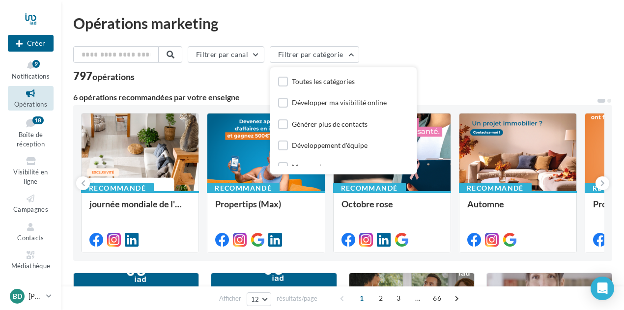
click at [331, 110] on div "Développer ma visibilité online" at bounding box center [332, 104] width 109 height 12
click at [329, 100] on div "Développer ma visibilité online" at bounding box center [339, 103] width 95 height 10
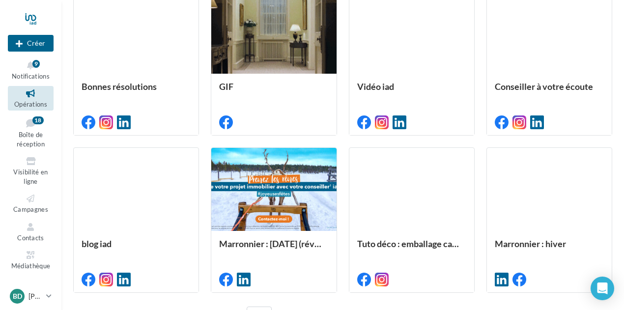
scroll to position [537, 0]
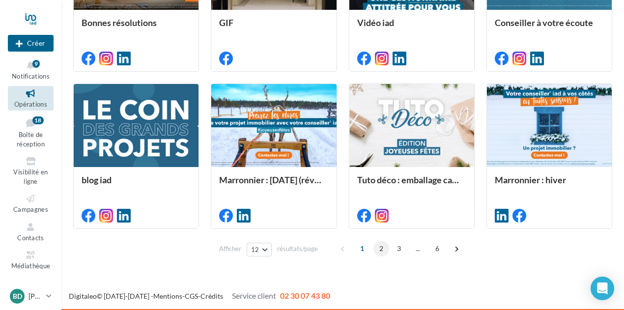
click at [379, 246] on span "2" at bounding box center [382, 249] width 16 height 16
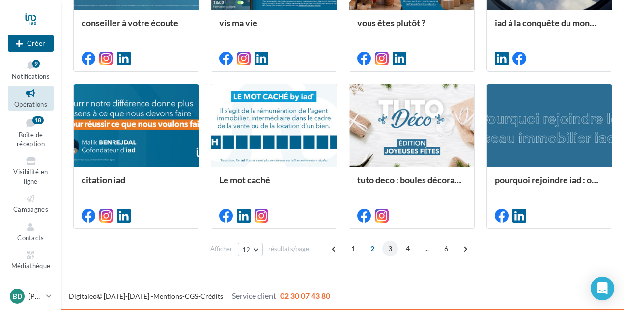
click at [390, 247] on span "3" at bounding box center [391, 249] width 16 height 16
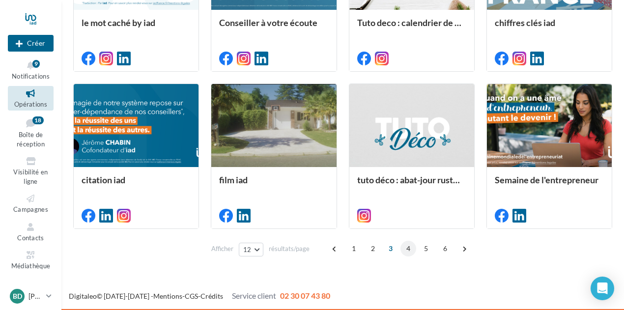
click at [408, 248] on span "4" at bounding box center [409, 249] width 16 height 16
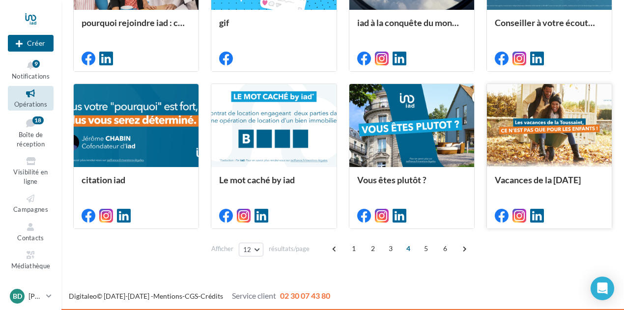
click at [521, 138] on div at bounding box center [549, 126] width 125 height 84
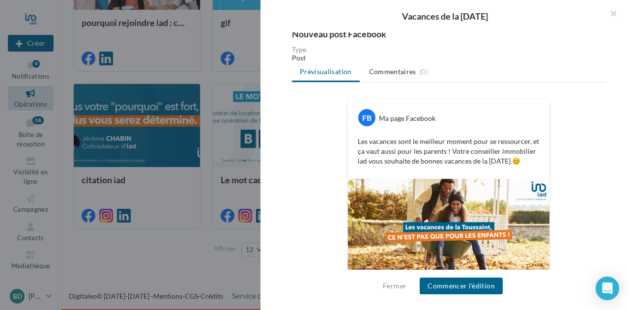
scroll to position [125, 0]
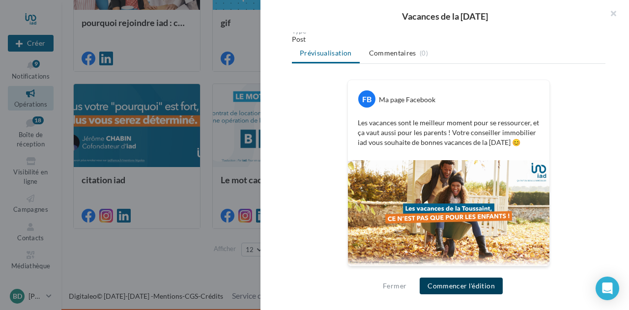
click at [447, 284] on button "Commencer l'édition" at bounding box center [461, 286] width 83 height 17
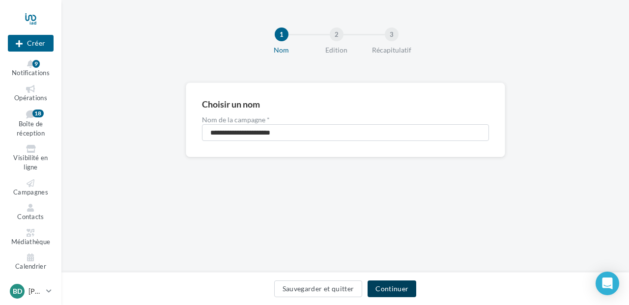
click at [390, 289] on button "Continuer" at bounding box center [392, 289] width 49 height 17
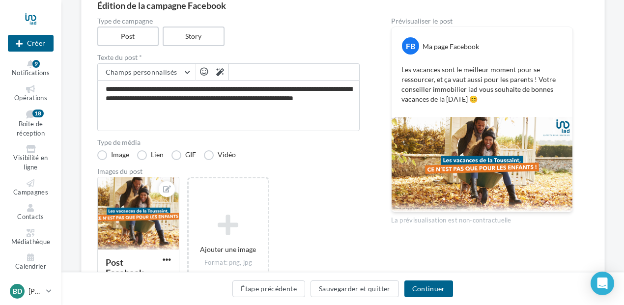
scroll to position [98, 0]
click at [414, 293] on button "Continuer" at bounding box center [429, 289] width 49 height 17
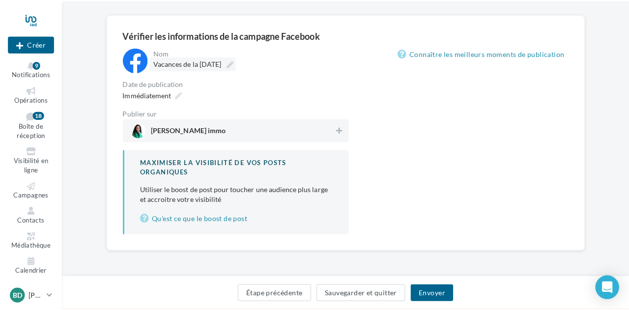
scroll to position [68, 0]
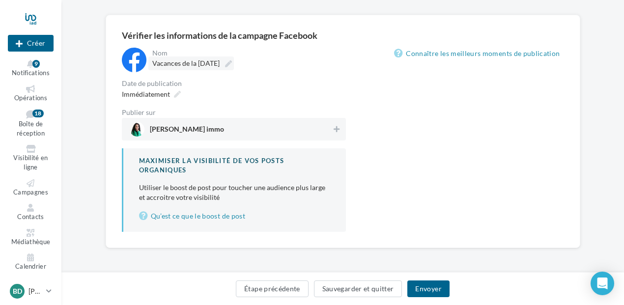
click at [168, 69] on label "Vacances de [PERSON_NAME][DATE]" at bounding box center [191, 64] width 86 height 14
click at [168, 69] on input "**********" at bounding box center [195, 65] width 87 height 17
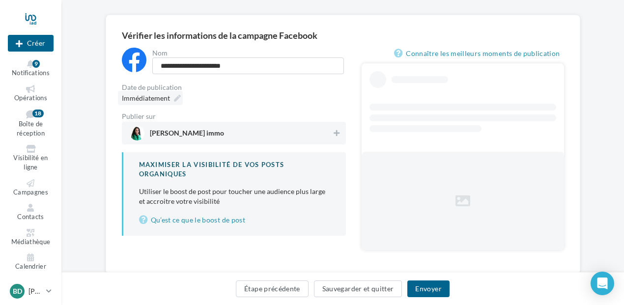
click at [176, 100] on div "Immédiatement" at bounding box center [150, 98] width 65 height 14
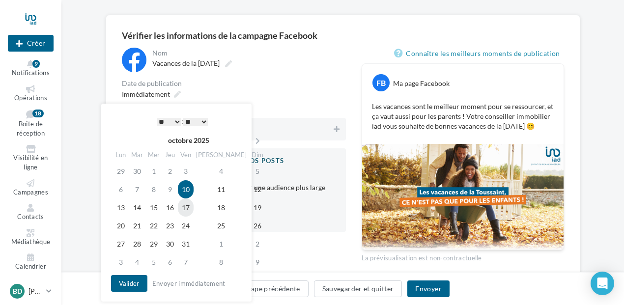
click at [194, 213] on td "17" at bounding box center [186, 208] width 16 height 18
click at [174, 121] on select "* * * * * * * * * * ** ** ** ** ** ** ** ** ** ** ** ** ** **" at bounding box center [169, 122] width 25 height 8
click at [138, 283] on button "Valider" at bounding box center [129, 283] width 36 height 17
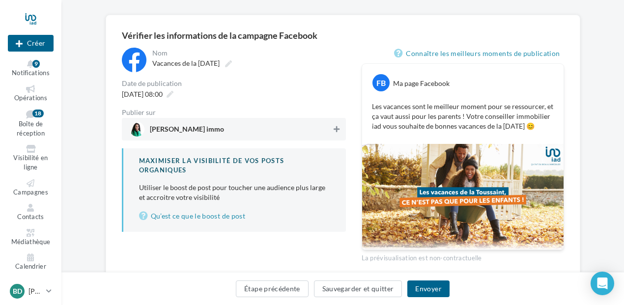
click at [337, 127] on icon at bounding box center [337, 129] width 6 height 7
click at [419, 287] on button "Envoyer" at bounding box center [429, 289] width 42 height 17
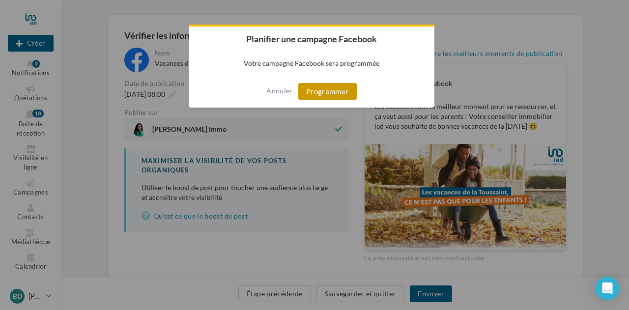
click at [342, 93] on button "Programmer" at bounding box center [327, 91] width 59 height 17
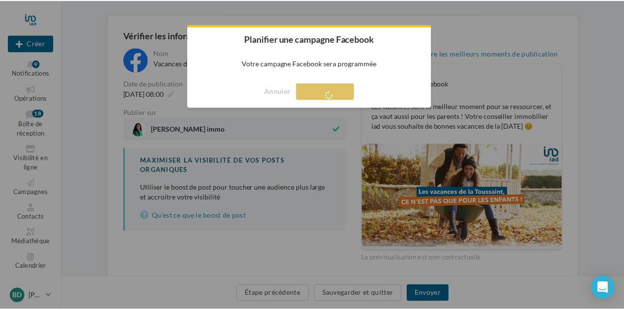
scroll to position [16, 0]
